Goal: Navigation & Orientation: Find specific page/section

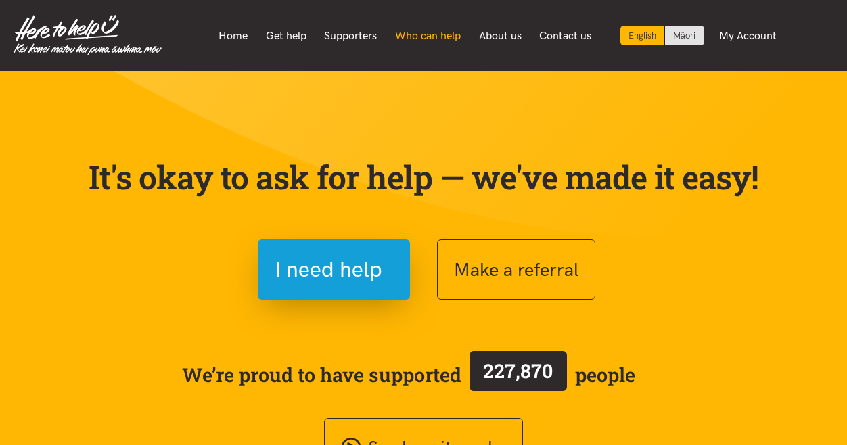
click at [461, 35] on link "Who can help" at bounding box center [428, 36] width 84 height 28
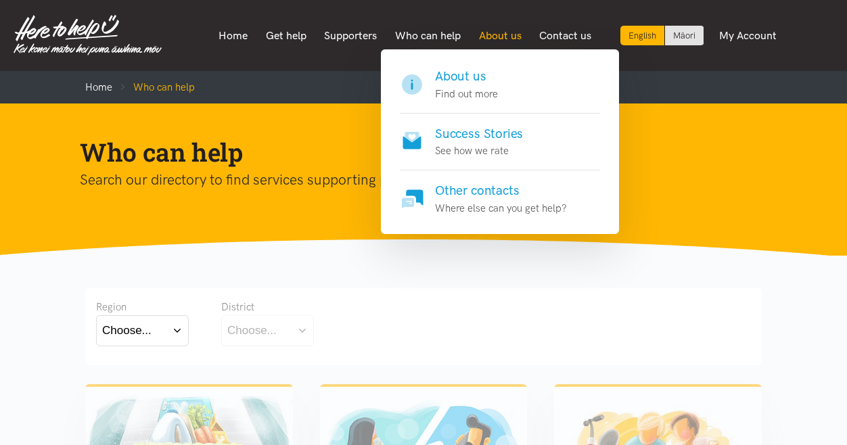
click at [518, 33] on link "About us" at bounding box center [499, 36] width 61 height 28
click at [494, 82] on h4 "About us" at bounding box center [466, 76] width 63 height 19
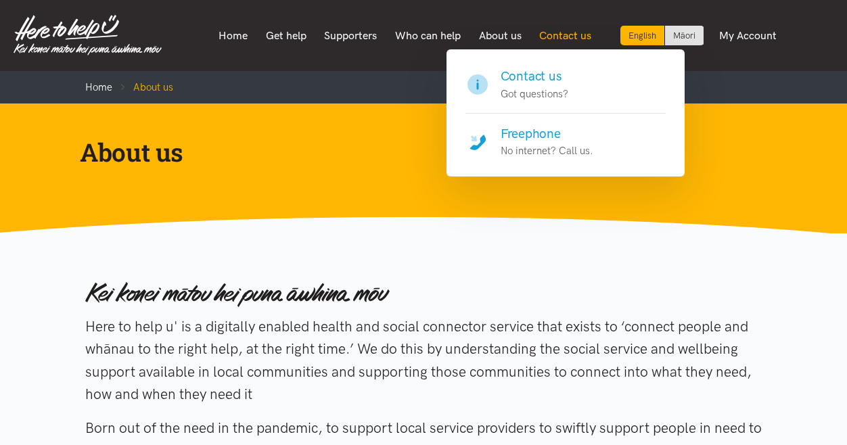
click at [557, 39] on link "Contact us" at bounding box center [565, 36] width 70 height 28
